Goal: Task Accomplishment & Management: Use online tool/utility

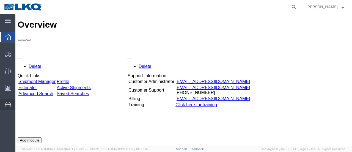
click at [0, 0] on span "Location Appointment" at bounding box center [0, 0] width 0 height 0
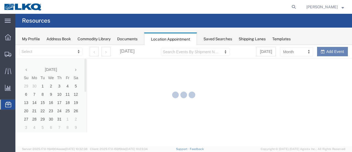
select select "28712"
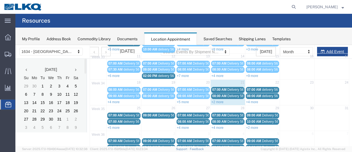
scroll to position [83, 0]
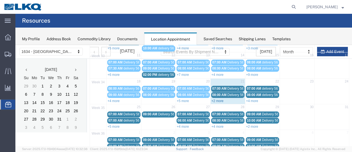
click at [214, 99] on link "+2 more" at bounding box center [218, 101] width 12 height 4
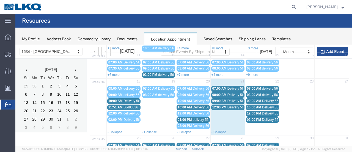
click at [237, 86] on div "Mon Tue Wed Thu Fri Sat Sun 31 28 29 30 31 1 2 3 07:00 AM Delivery 55965972 09:…" at bounding box center [220, 88] width 260 height 198
click at [238, 86] on span "Delivery 56205311" at bounding box center [241, 88] width 27 height 4
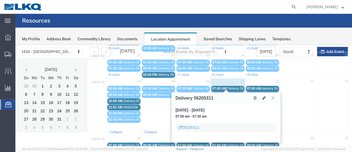
click at [235, 93] on span "Delivery 56205328" at bounding box center [241, 95] width 27 height 4
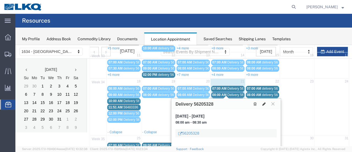
click at [264, 103] on icon at bounding box center [263, 104] width 3 height 4
select select "1"
select select
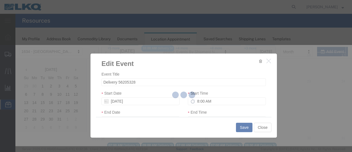
select select
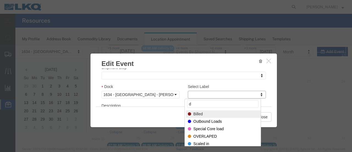
type input "de"
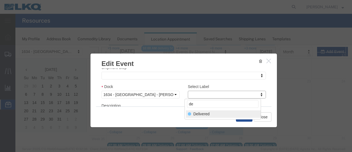
select select "40"
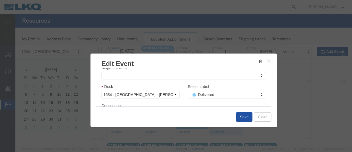
click at [244, 116] on button "Save" at bounding box center [244, 116] width 17 height 9
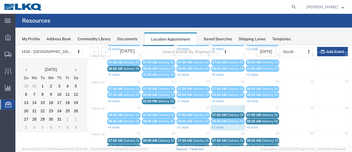
scroll to position [63, 0]
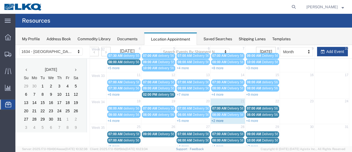
click at [215, 119] on link "+2 more" at bounding box center [218, 121] width 12 height 4
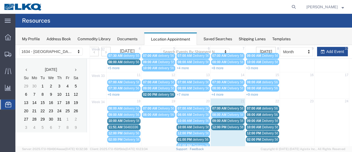
click at [193, 137] on span "delivery 56540104" at bounding box center [206, 139] width 27 height 4
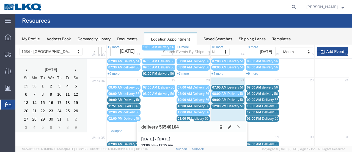
scroll to position [90, 0]
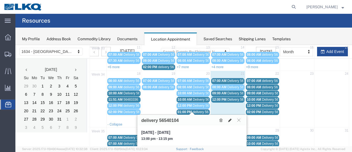
click at [231, 118] on icon at bounding box center [229, 120] width 3 height 4
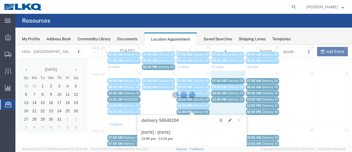
select select "100"
select select "1"
select select
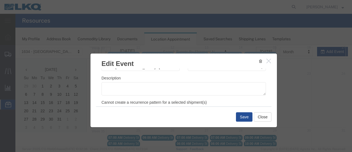
scroll to position [83, 0]
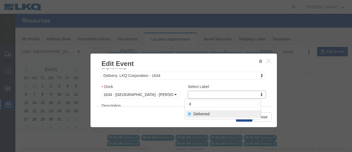
type input "de"
select select "40"
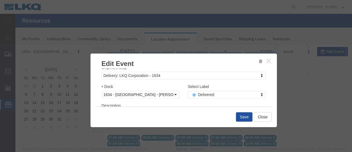
click at [242, 118] on button "Save" at bounding box center [244, 116] width 17 height 9
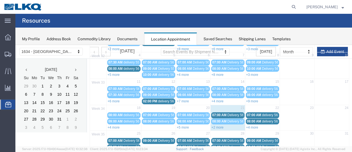
scroll to position [63, 0]
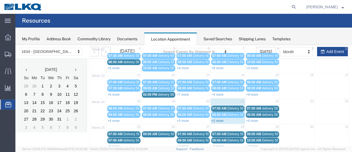
click at [214, 119] on link "+2 more" at bounding box center [218, 121] width 12 height 4
